Goal: Check status: Check status

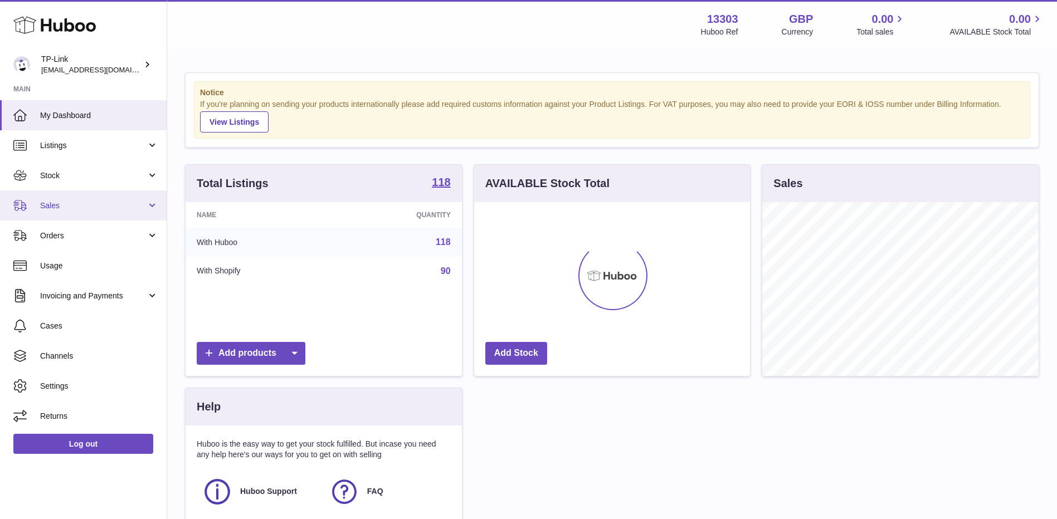
scroll to position [174, 276]
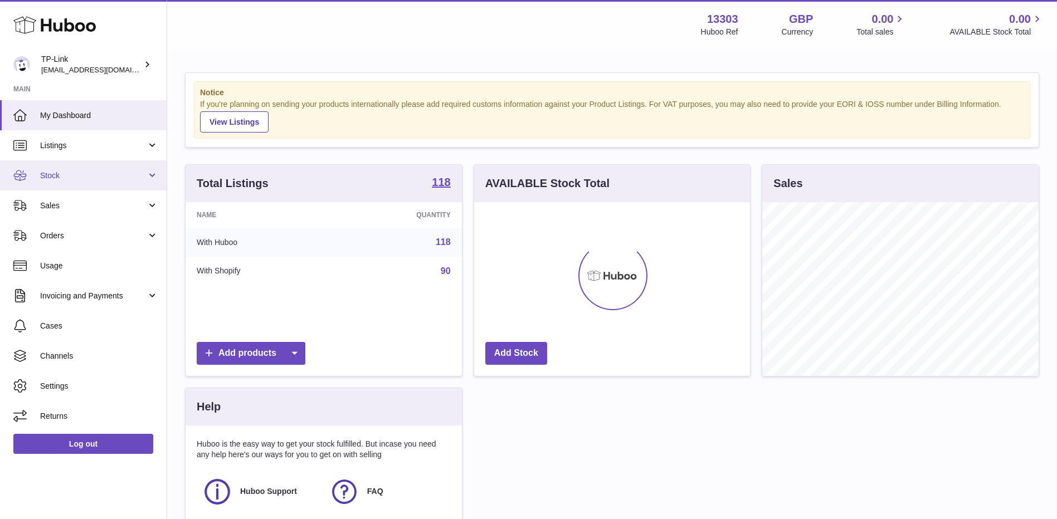
click at [85, 177] on span "Stock" at bounding box center [93, 175] width 106 height 11
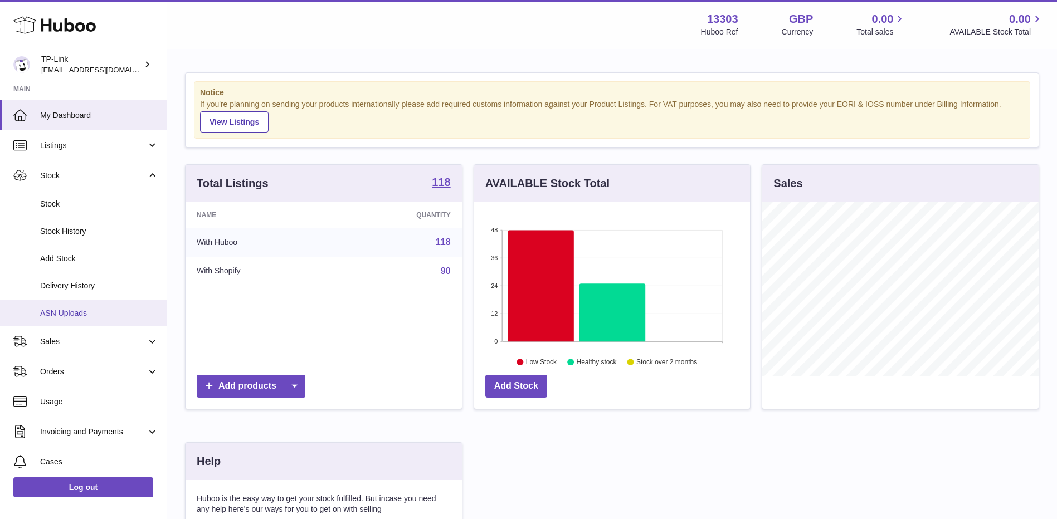
click at [72, 312] on span "ASN Uploads" at bounding box center [99, 313] width 118 height 11
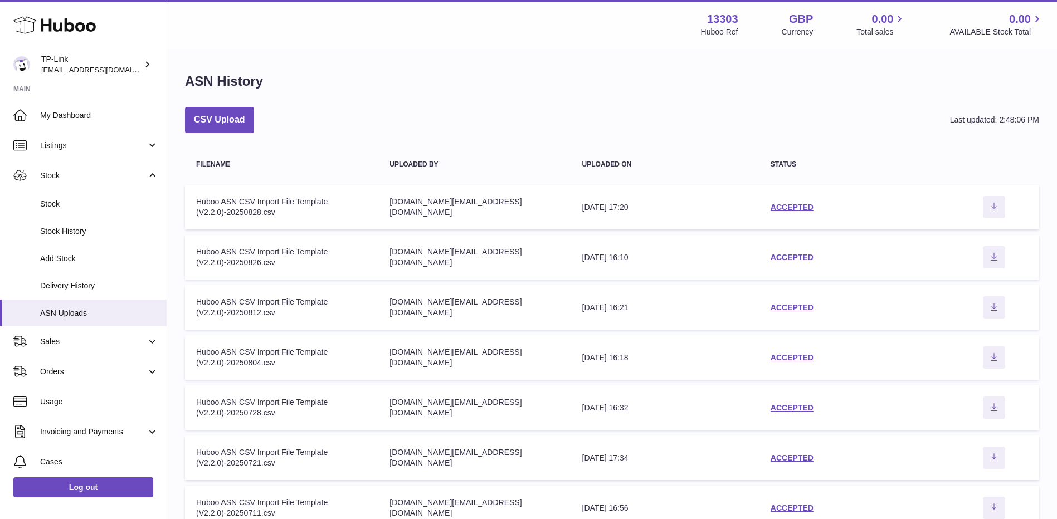
click at [805, 258] on link "ACCEPTED" at bounding box center [791, 257] width 43 height 9
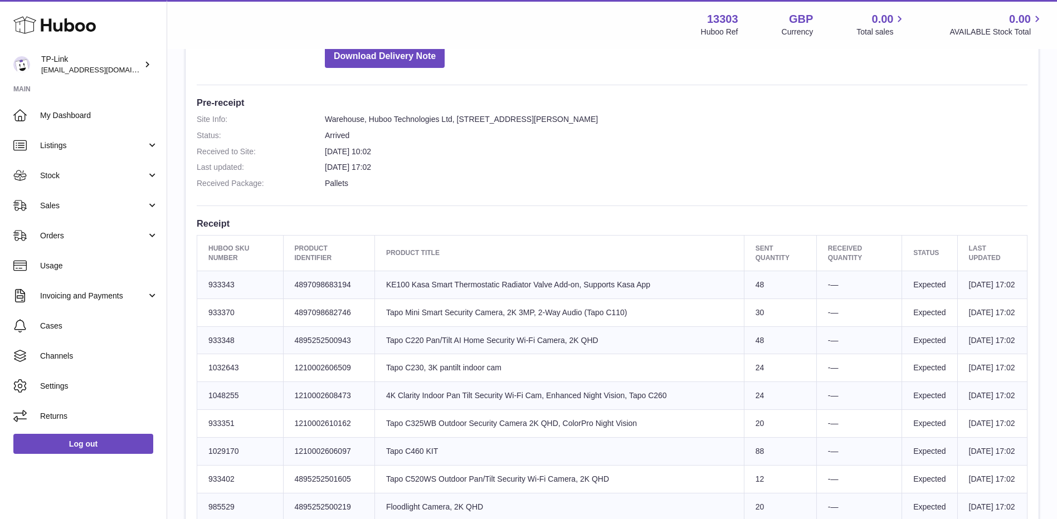
scroll to position [223, 0]
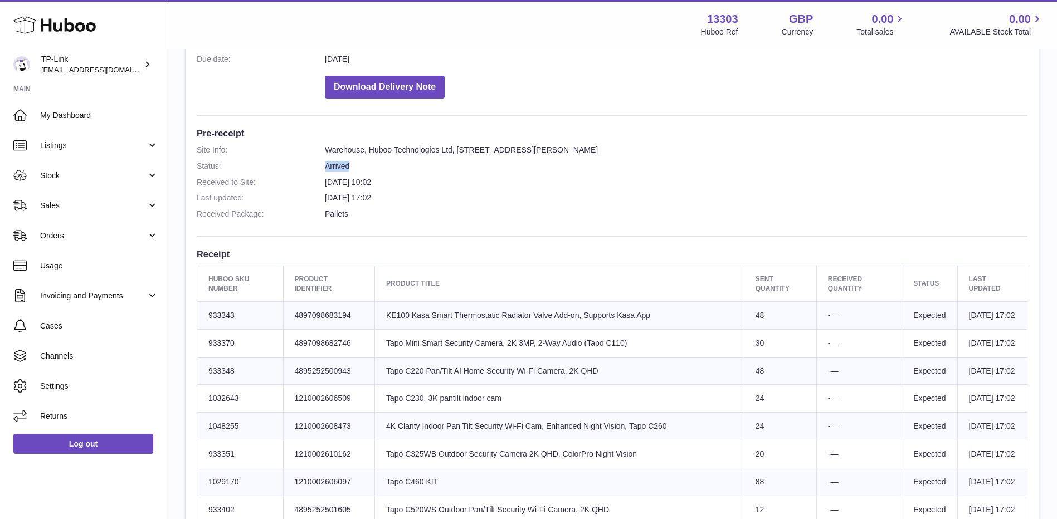
drag, startPoint x: 324, startPoint y: 163, endPoint x: 358, endPoint y: 164, distance: 34.6
click at [358, 164] on dl "Site Info: Warehouse, Huboo Technologies Ltd, Unit 2, More Plus Central Park, H…" at bounding box center [612, 185] width 831 height 80
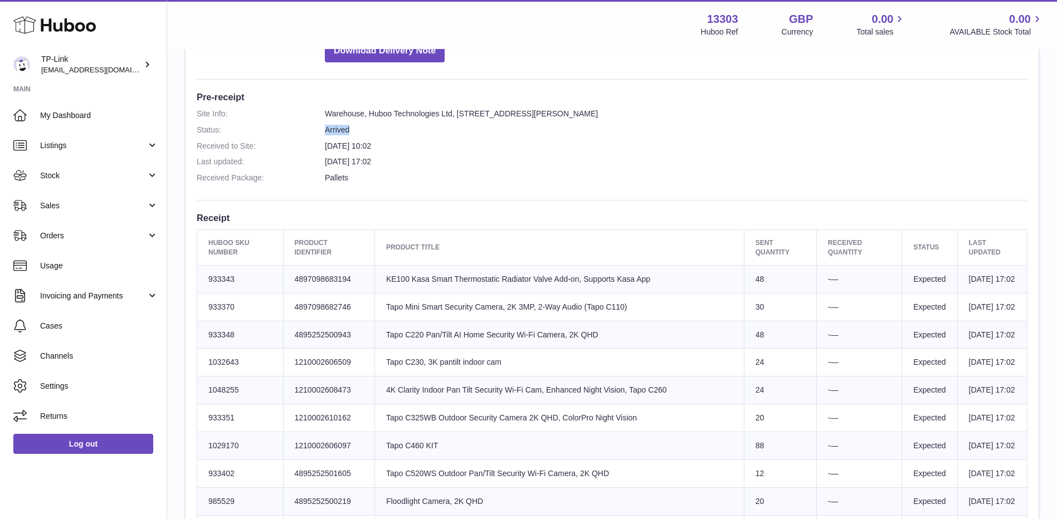
scroll to position [279, 0]
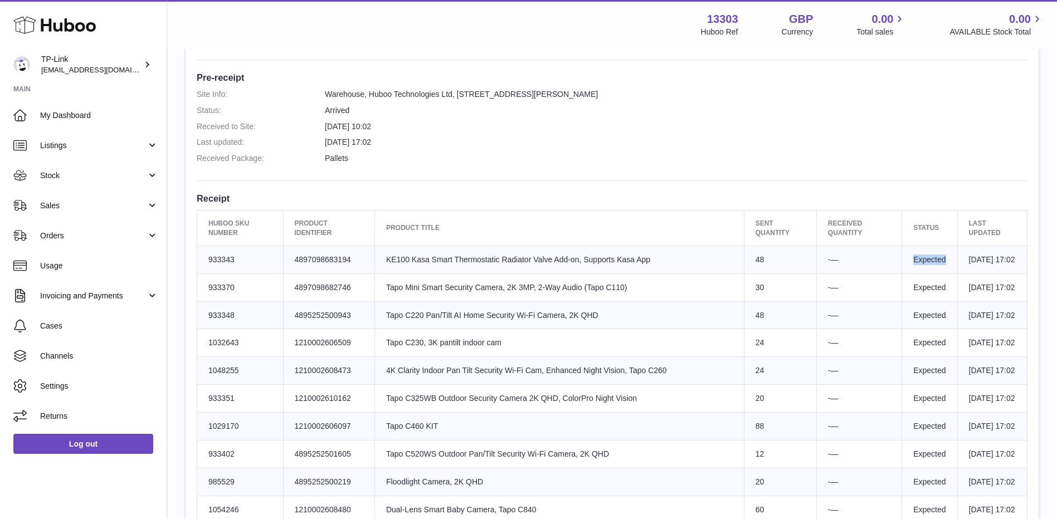
drag, startPoint x: 898, startPoint y: 265, endPoint x: 933, endPoint y: 263, distance: 35.1
click at [933, 263] on td "Expected" at bounding box center [929, 260] width 55 height 28
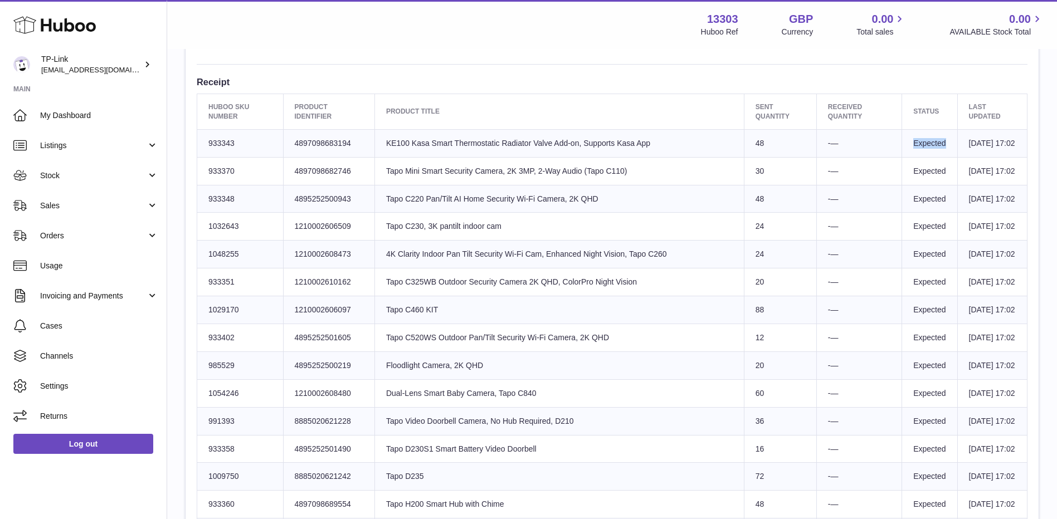
scroll to position [501, 0]
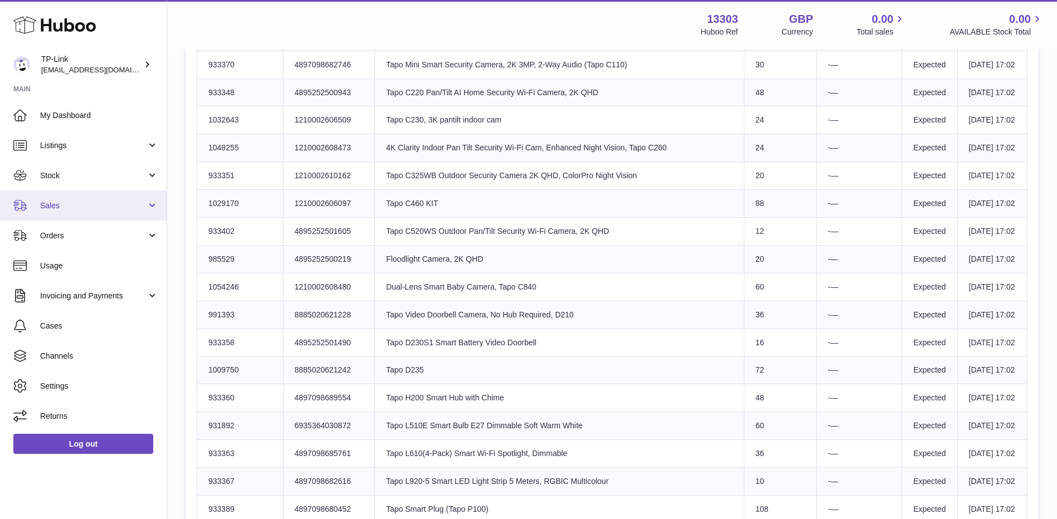
click at [90, 210] on span "Sales" at bounding box center [93, 206] width 106 height 11
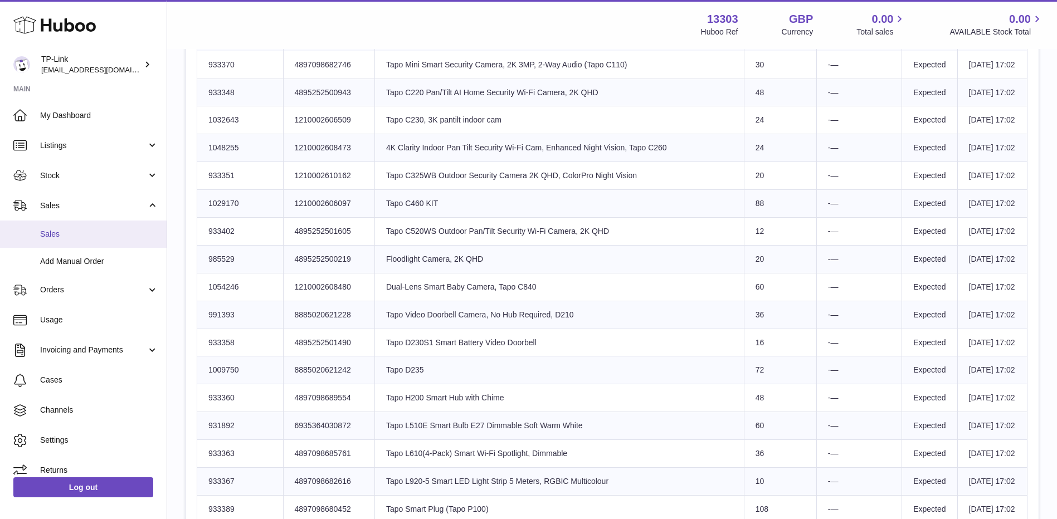
click at [83, 230] on span "Sales" at bounding box center [99, 234] width 118 height 11
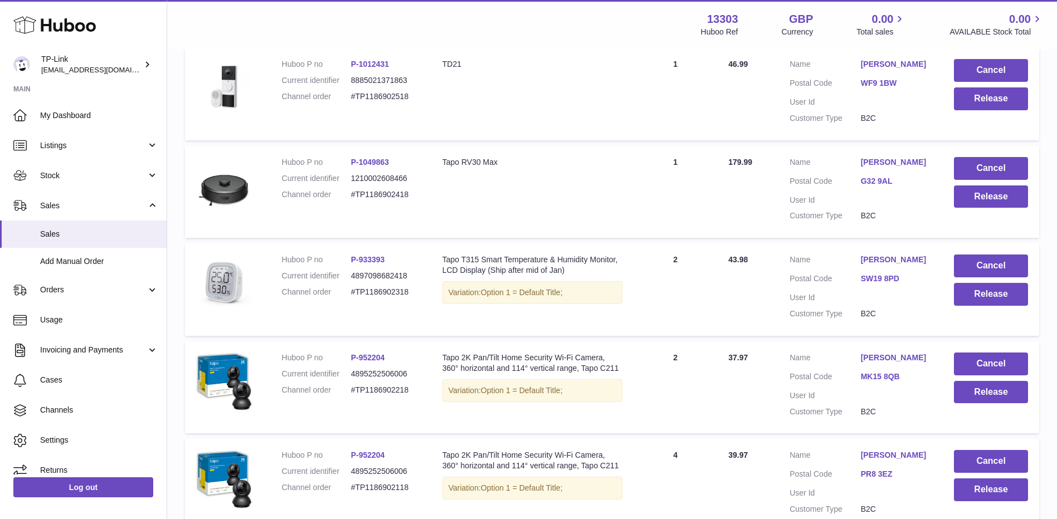
scroll to position [876, 0]
